Goal: Find contact information: Find contact information

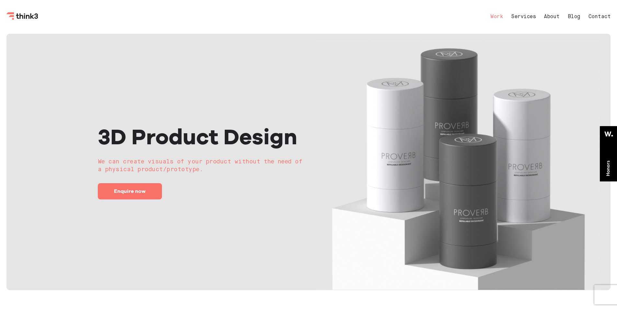
click at [498, 16] on link "Work" at bounding box center [497, 16] width 13 height 5
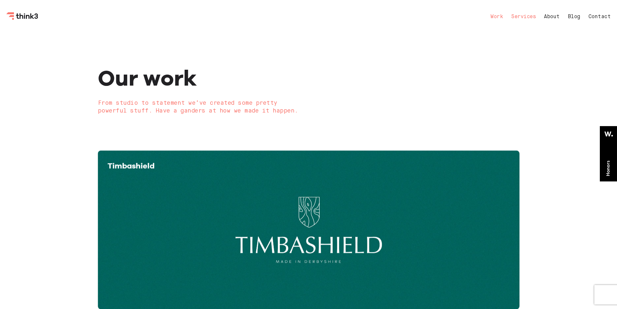
click at [518, 16] on link "Services" at bounding box center [523, 16] width 25 height 5
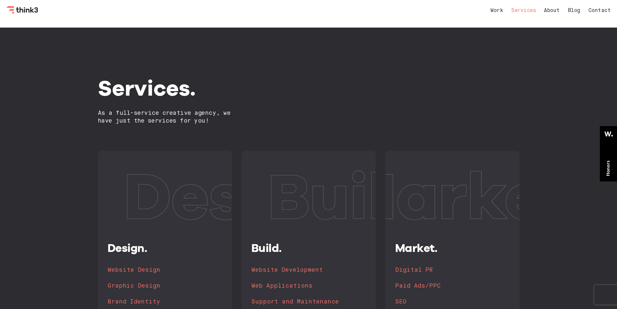
drag, startPoint x: 565, startPoint y: 84, endPoint x: 576, endPoint y: 15, distance: 70.5
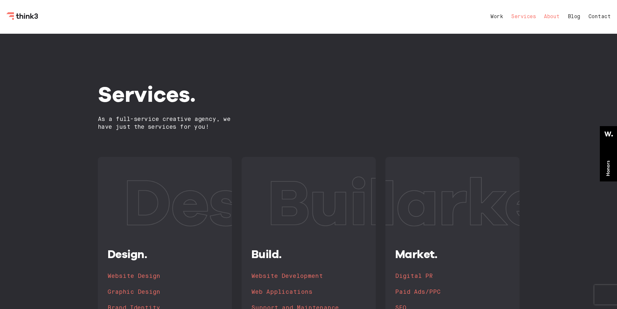
click at [552, 16] on link "About" at bounding box center [552, 16] width 16 height 5
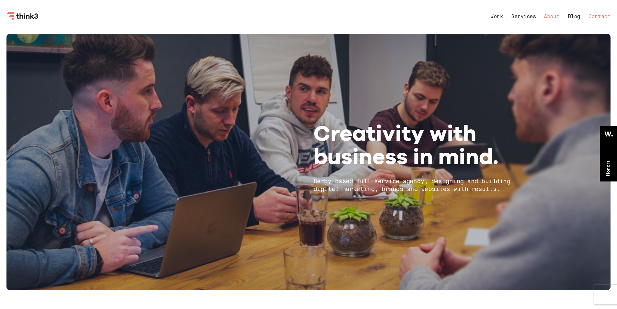
click at [590, 16] on link "Contact" at bounding box center [600, 16] width 22 height 5
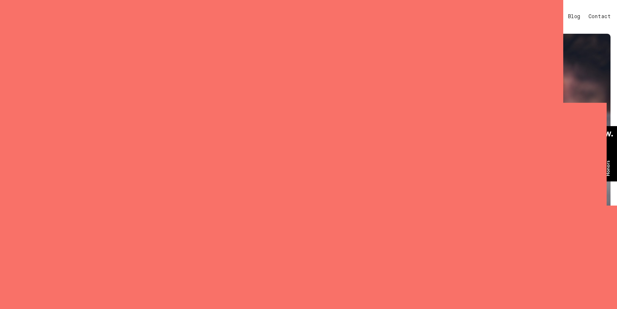
select select "General enquiry"
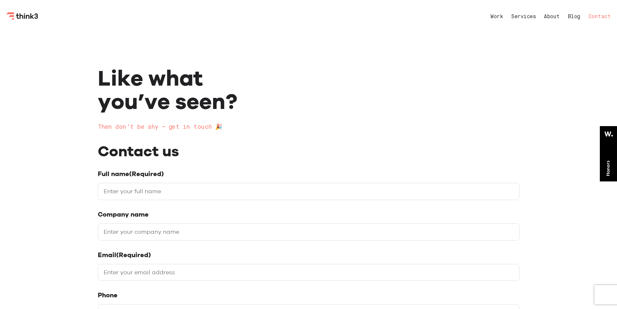
click at [158, 191] on input "Full name (Required)" at bounding box center [309, 191] width 422 height 17
type input "[PERSON_NAME]"
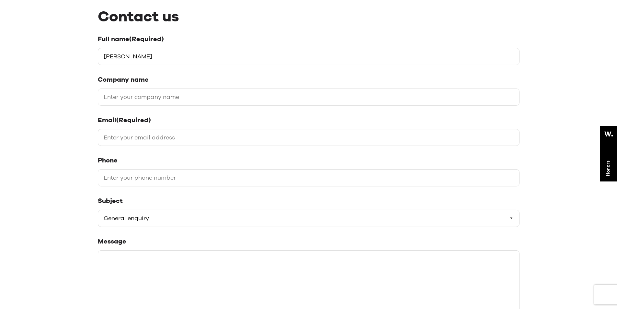
scroll to position [194, 0]
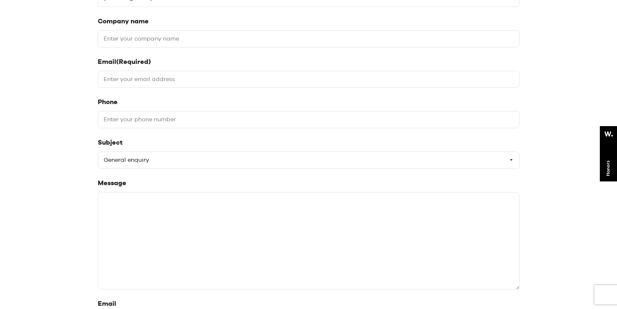
click at [140, 161] on select "Please select a subject General enquiry Start a project Support" at bounding box center [309, 159] width 422 height 17
click at [57, 169] on div "Like what you’ve seen? Then don’t be shy – get in touch 🎉 Contact us Full name …" at bounding box center [308, 197] width 617 height 717
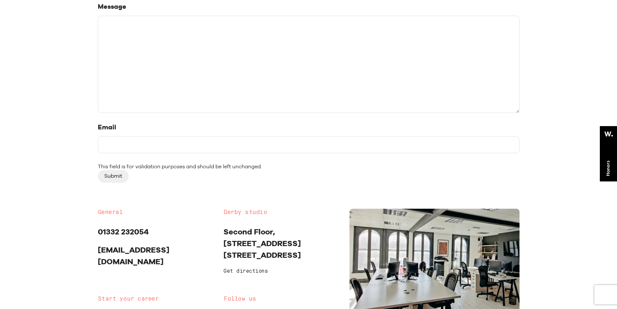
scroll to position [421, 0]
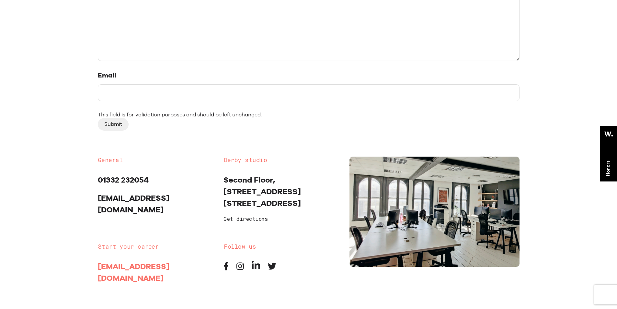
click at [155, 262] on link "[EMAIL_ADDRESS][DOMAIN_NAME]" at bounding box center [134, 272] width 72 height 21
drag, startPoint x: 184, startPoint y: 257, endPoint x: 95, endPoint y: 258, distance: 89.1
click at [95, 258] on div "Start your career [EMAIL_ADDRESS][DOMAIN_NAME]" at bounding box center [156, 266] width 126 height 47
copy link "[EMAIL_ADDRESS][DOMAIN_NAME]"
